Goal: Information Seeking & Learning: Learn about a topic

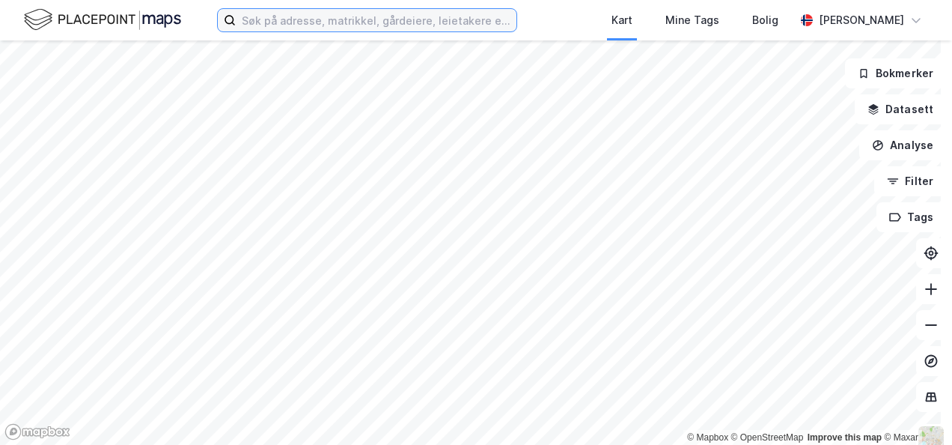
click at [329, 24] on input at bounding box center [376, 20] width 281 height 22
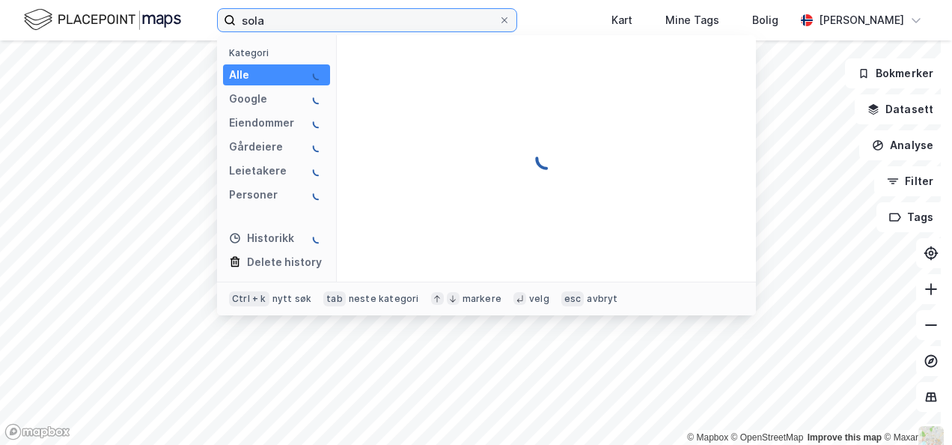
type input "sola"
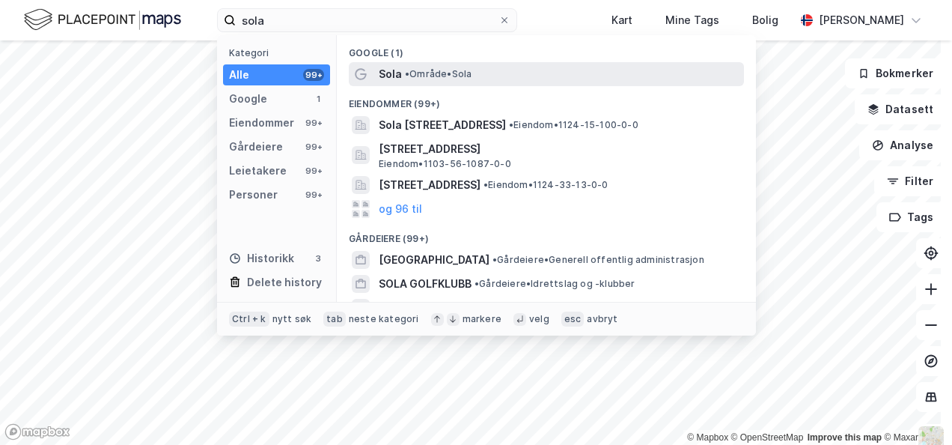
click at [397, 79] on span "Sola" at bounding box center [390, 74] width 23 height 18
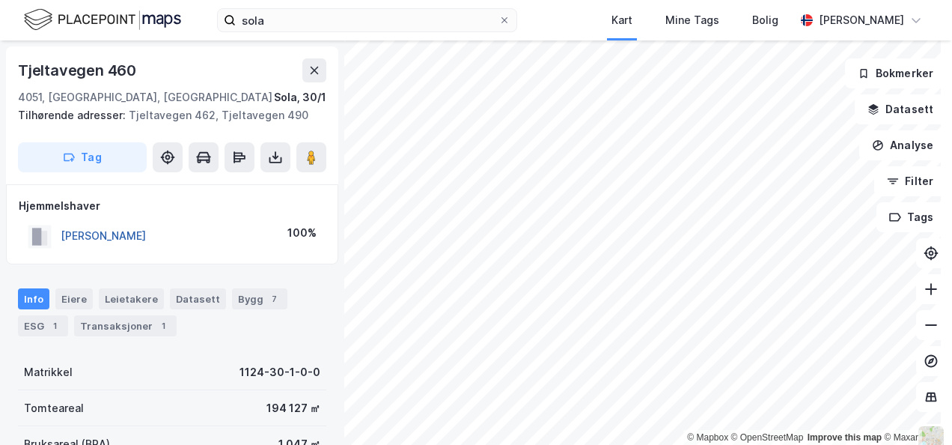
click at [0, 0] on button "[PERSON_NAME]" at bounding box center [0, 0] width 0 height 0
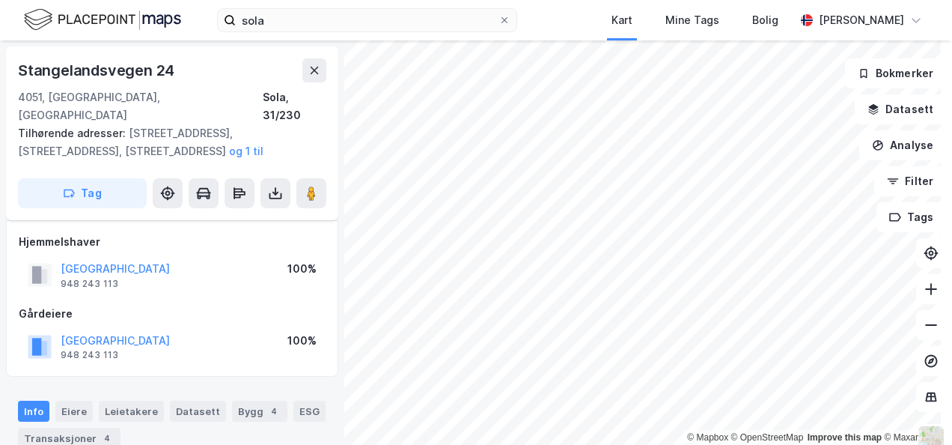
scroll to position [45, 0]
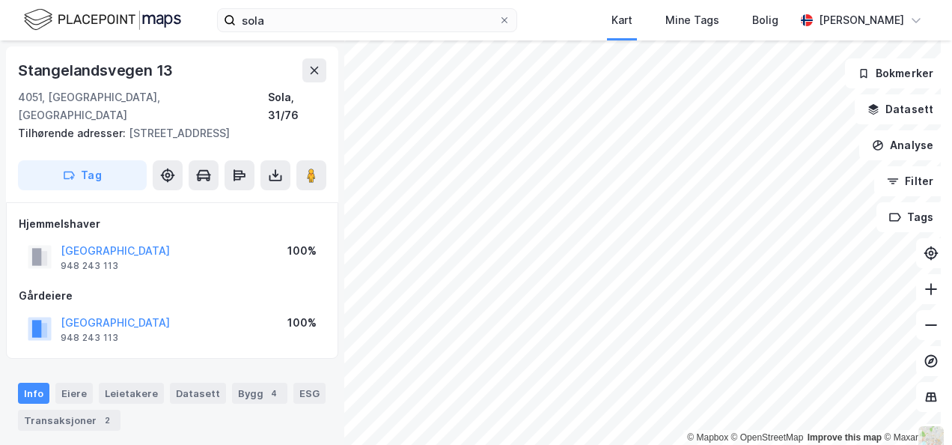
scroll to position [45, 0]
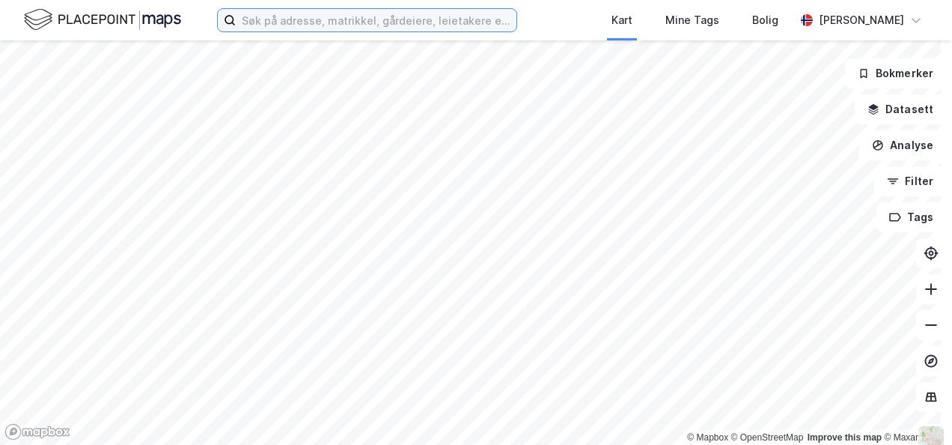
click at [323, 27] on input at bounding box center [376, 20] width 281 height 22
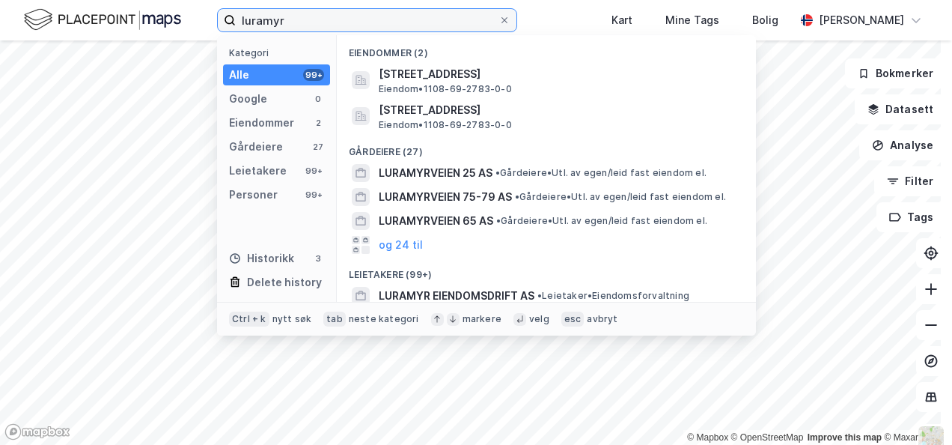
type input "luramyr"
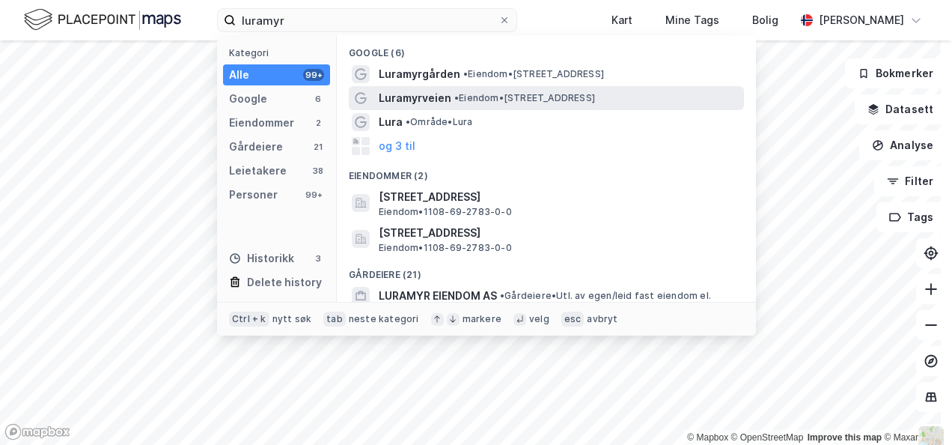
click at [415, 102] on span "Luramyrveien" at bounding box center [415, 98] width 73 height 18
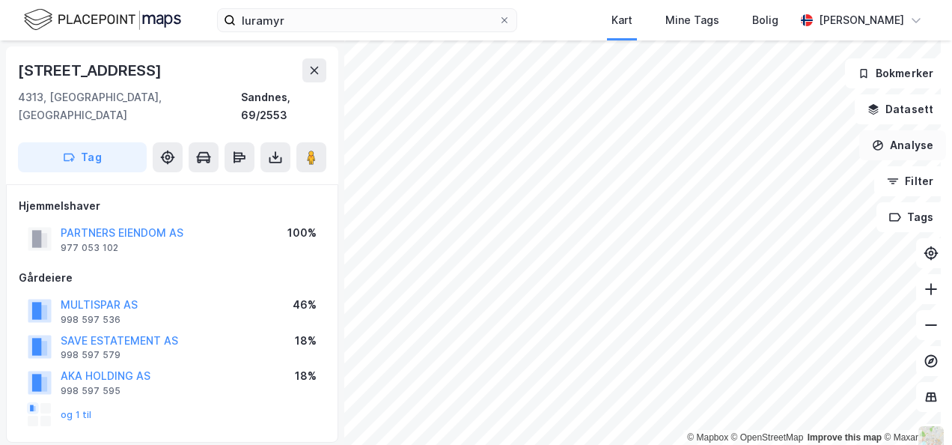
click at [752, 144] on div "© Mapbox © OpenStreetMap Improve this map © Maxar Stokkamyrveien 16 4313, Sandn…" at bounding box center [476, 242] width 952 height 404
drag, startPoint x: 894, startPoint y: 172, endPoint x: 716, endPoint y: 31, distance: 227.1
click at [716, 31] on div "luramyr Kart Mine Tags Bolig Ola Soppeland © Mapbox © OpenStreetMap Improve thi…" at bounding box center [476, 222] width 952 height 445
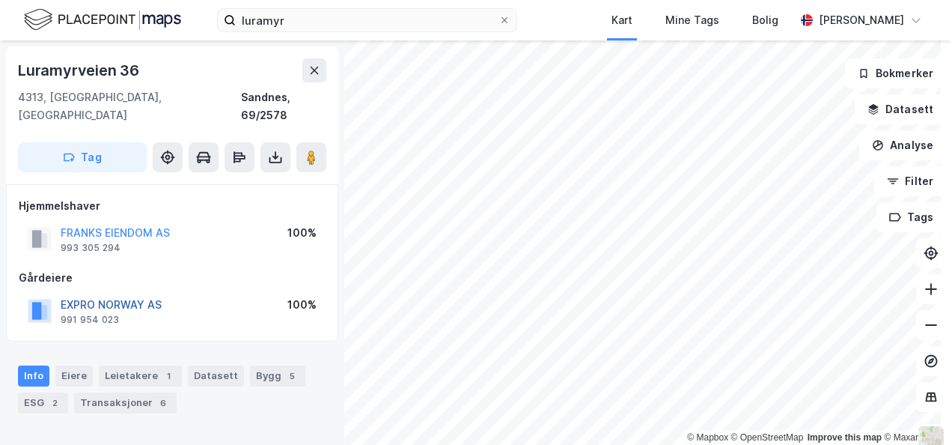
click at [0, 0] on button "EXPRO NORWAY AS" at bounding box center [0, 0] width 0 height 0
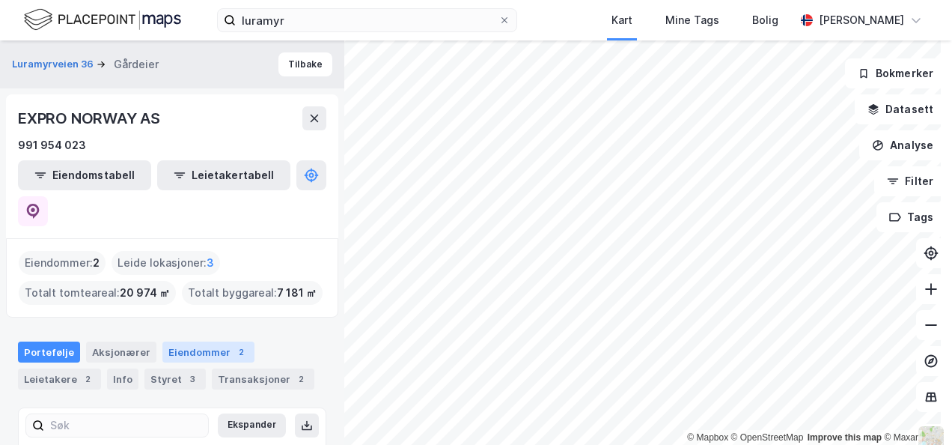
scroll to position [120, 0]
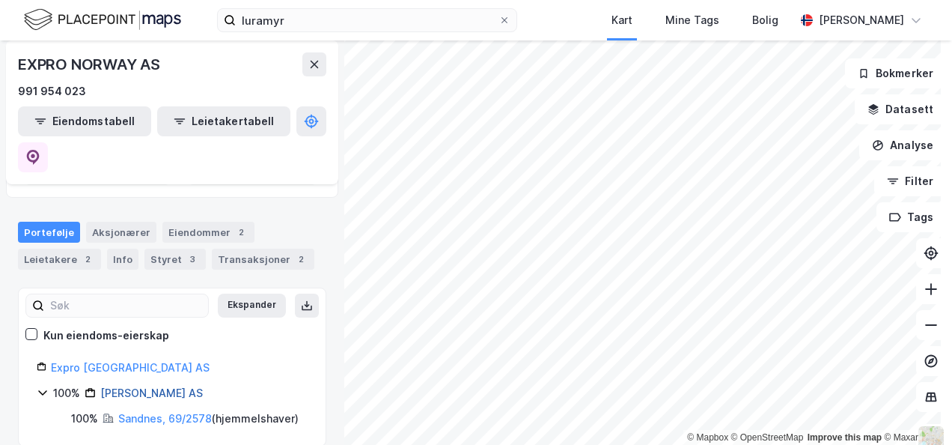
click at [134, 386] on link "Franks Eiendom AS" at bounding box center [151, 392] width 103 height 13
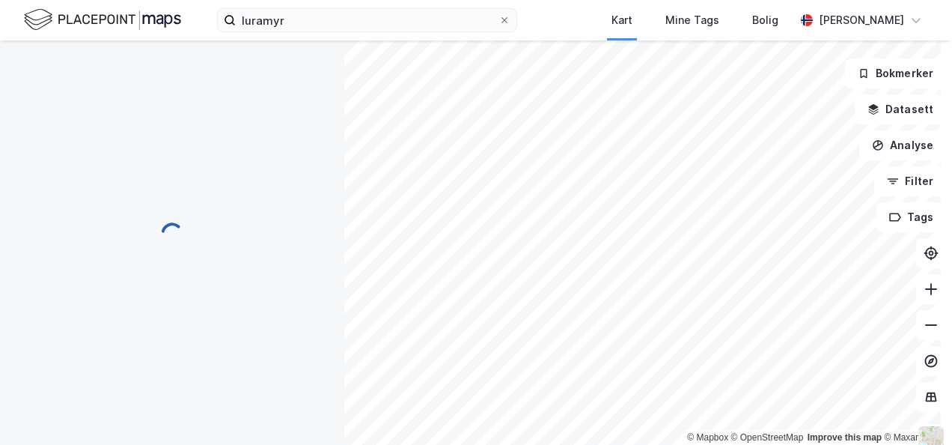
scroll to position [0, 0]
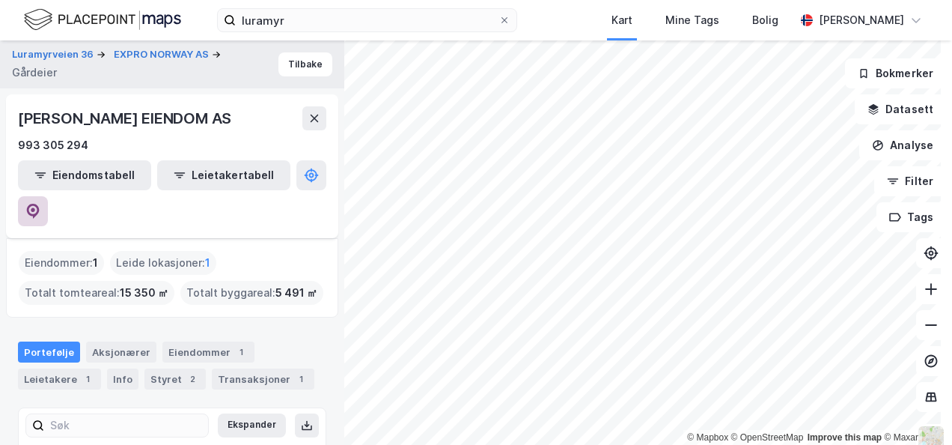
click at [40, 204] on icon at bounding box center [32, 211] width 15 height 15
click at [727, 444] on html "luramyr Kart Mine Tags Bolig Ola Soppeland © Mapbox © OpenStreetMap Improve thi…" at bounding box center [476, 222] width 952 height 445
click at [551, 444] on html "luramyr Kart Mine Tags Bolig Ola Soppeland © Mapbox © OpenStreetMap Improve thi…" at bounding box center [476, 222] width 952 height 445
click at [906, 189] on div "© Mapbox © OpenStreetMap Improve this map © Maxar Luramyrveien 36 EXPRO NORWAY …" at bounding box center [476, 242] width 952 height 404
click at [774, 444] on html "luramyr Kart Mine Tags Bolig Ola Soppeland © Mapbox © OpenStreetMap Improve thi…" at bounding box center [476, 222] width 952 height 445
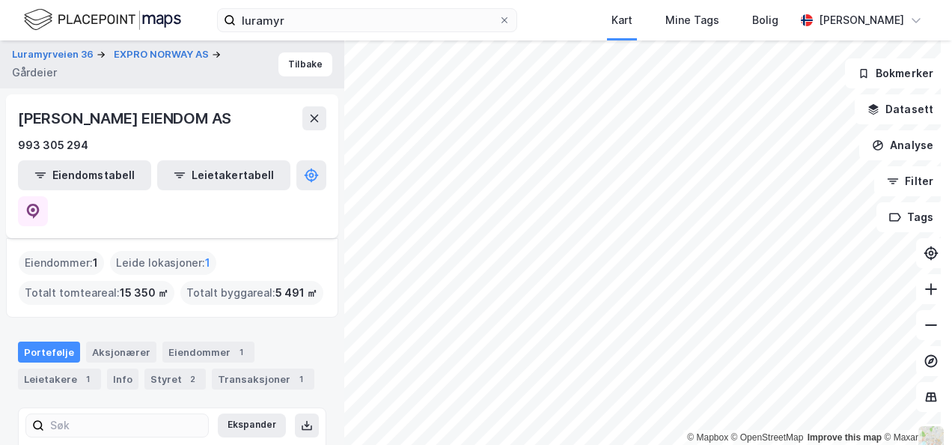
click at [585, 444] on html "luramyr Kart Mine Tags Bolig Ola Soppeland © Mapbox © OpenStreetMap Improve thi…" at bounding box center [476, 222] width 952 height 445
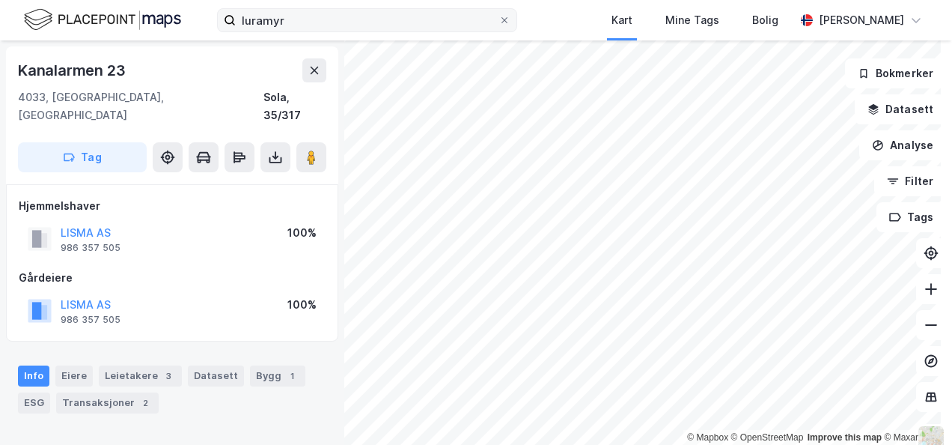
click at [472, 28] on div "luramyr Kart Mine Tags Bolig Ola Soppeland © Mapbox © OpenStreetMap Improve thi…" at bounding box center [476, 222] width 952 height 445
click at [273, 416] on div "© Mapbox © OpenStreetMap Improve this map © Maxar Kanalarmen 20 4033, Stavanger…" at bounding box center [476, 242] width 952 height 404
click at [581, 40] on div "luramyr Kart Mine Tags Bolig Ola Soppeland © Mapbox © OpenStreetMap Improve thi…" at bounding box center [476, 222] width 952 height 445
